Goal: Task Accomplishment & Management: Manage account settings

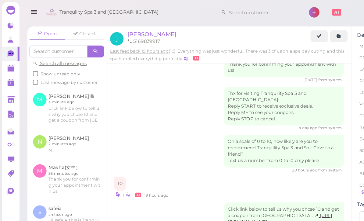
scroll to position [82, 0]
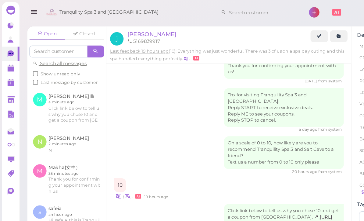
click at [58, 116] on link at bounding box center [54, 118] width 64 height 24
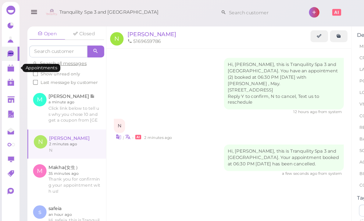
click at [9, 57] on polygon at bounding box center [8, 56] width 5 height 4
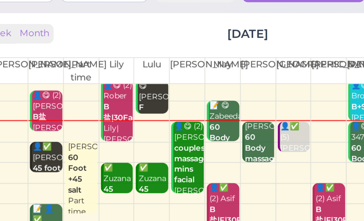
scroll to position [2, 0]
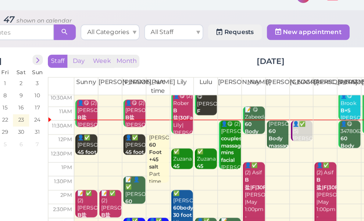
click at [234, 92] on b "60 Body massage" at bounding box center [241, 98] width 14 height 13
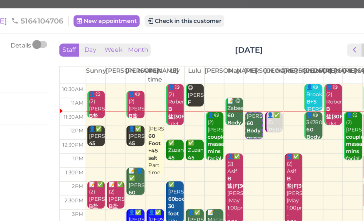
click at [184, 12] on button "Check in this customer" at bounding box center [209, 12] width 50 height 7
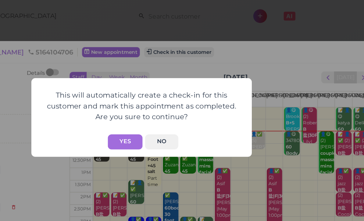
click at [161, 86] on button "Yes" at bounding box center [172, 88] width 22 height 9
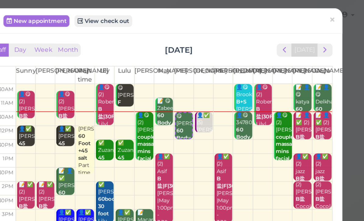
click at [342, 12] on span "×" at bounding box center [344, 12] width 4 height 9
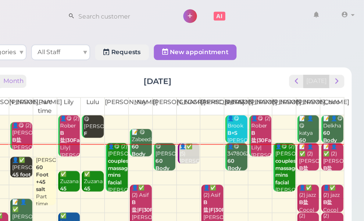
click at [338, 101] on div "📝 👤✅ (2) [PERSON_NAME]盐 [DEMOGRAPHIC_DATA] [PERSON_NAME]|[PERSON_NAME] 11:30am …" at bounding box center [344, 111] width 13 height 45
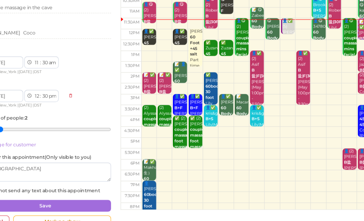
scroll to position [8, 0]
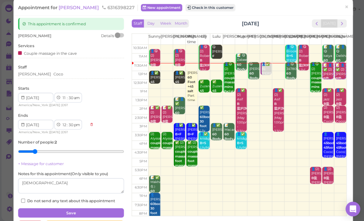
click at [189, 93] on div "[PERSON_NAME] 60 Foot +45 salt Part time 12:00pm - 1:45pm" at bounding box center [191, 92] width 10 height 45
click at [339, 9] on link "×" at bounding box center [343, 7] width 11 height 14
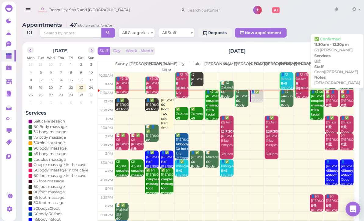
click at [327, 103] on b "B盐" at bounding box center [326, 105] width 6 height 4
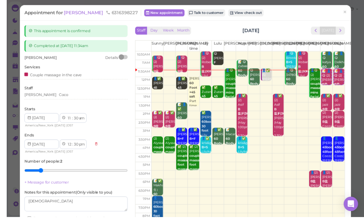
scroll to position [1, 0]
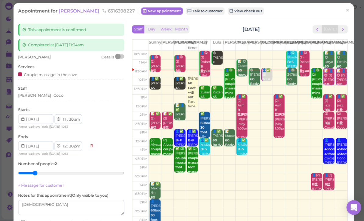
click at [346, 11] on span "×" at bounding box center [344, 12] width 4 height 9
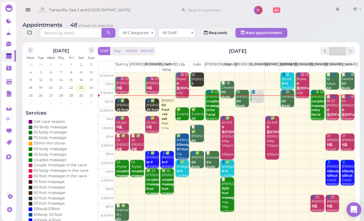
click at [321, 48] on span "prev" at bounding box center [322, 51] width 6 height 6
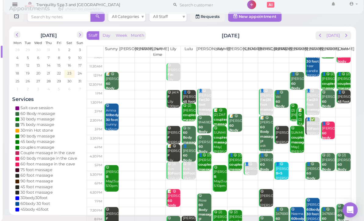
scroll to position [11, 0]
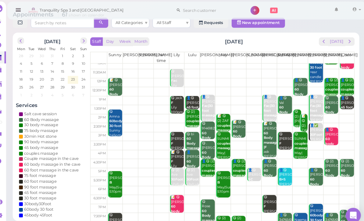
click at [331, 37] on button "[DATE]" at bounding box center [334, 40] width 16 height 8
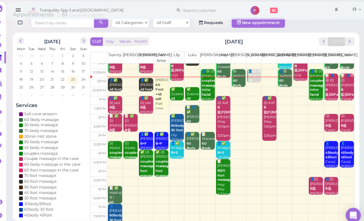
scroll to position [0, 0]
